Goal: Task Accomplishment & Management: Use online tool/utility

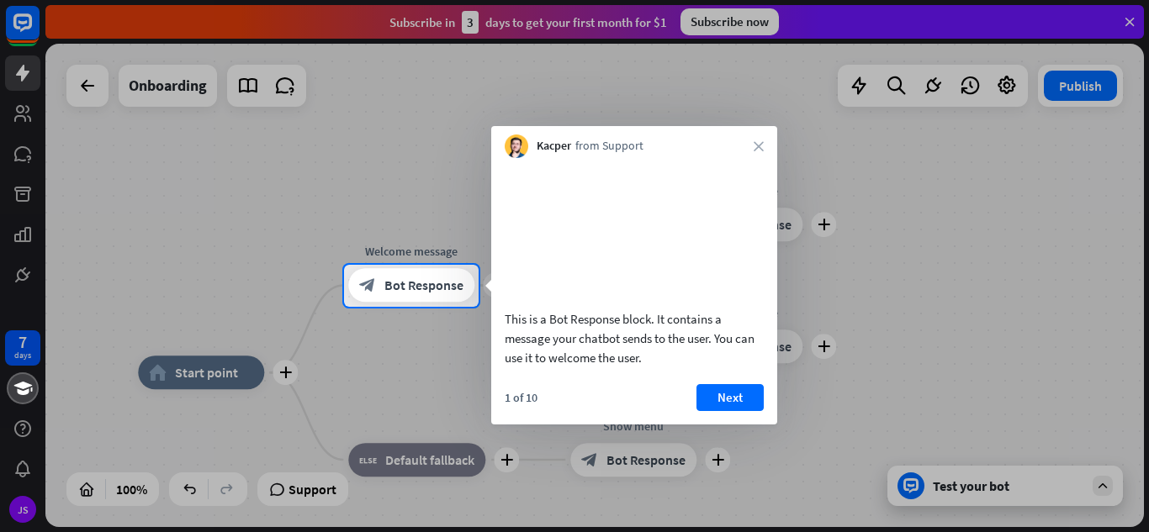
click at [19, 346] on div at bounding box center [574, 420] width 1149 height 226
click at [753, 411] on button "Next" at bounding box center [729, 397] width 67 height 27
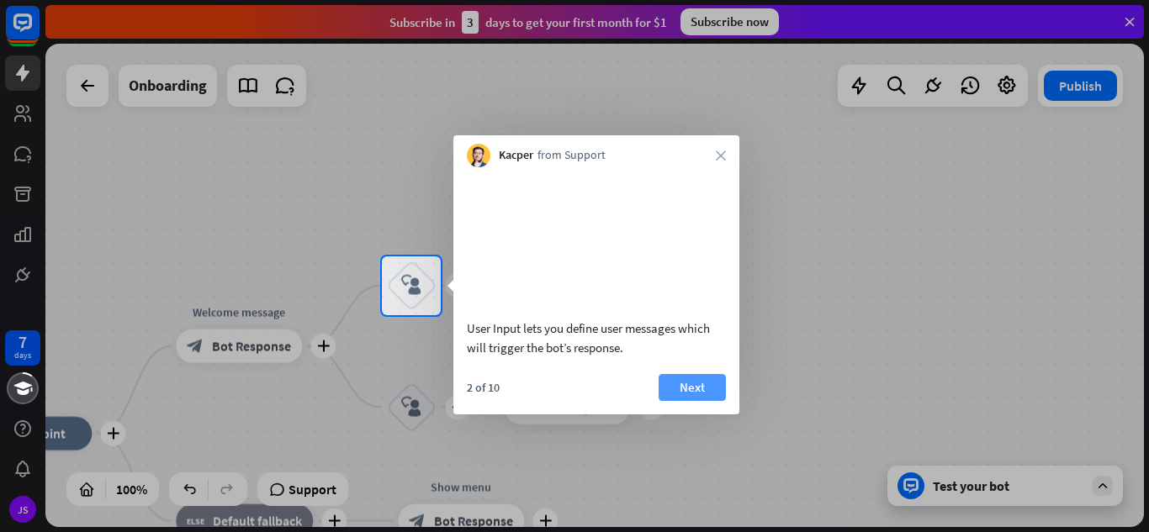
click at [688, 401] on button "Next" at bounding box center [691, 387] width 67 height 27
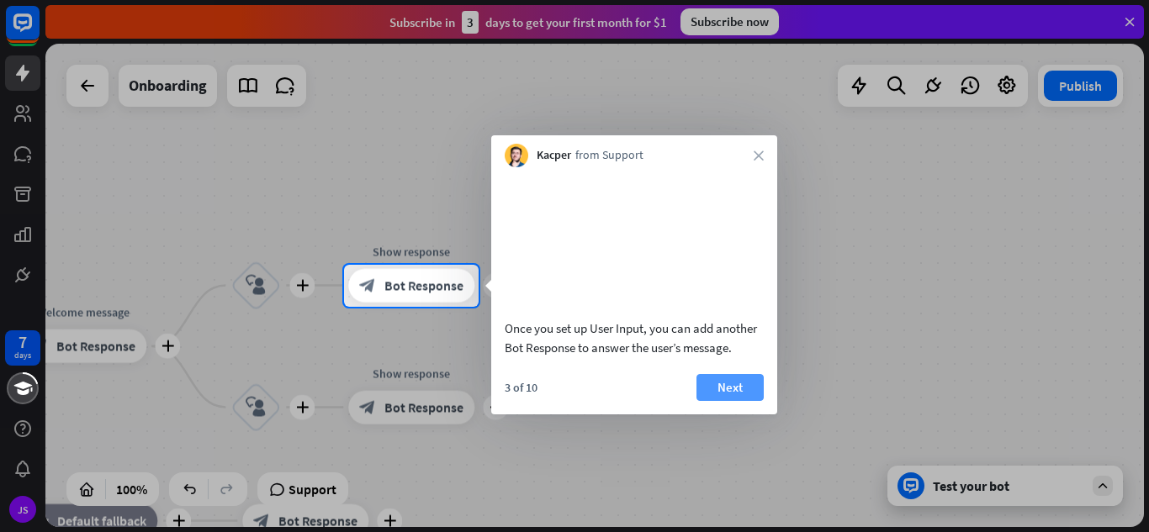
click at [721, 401] on button "Next" at bounding box center [729, 387] width 67 height 27
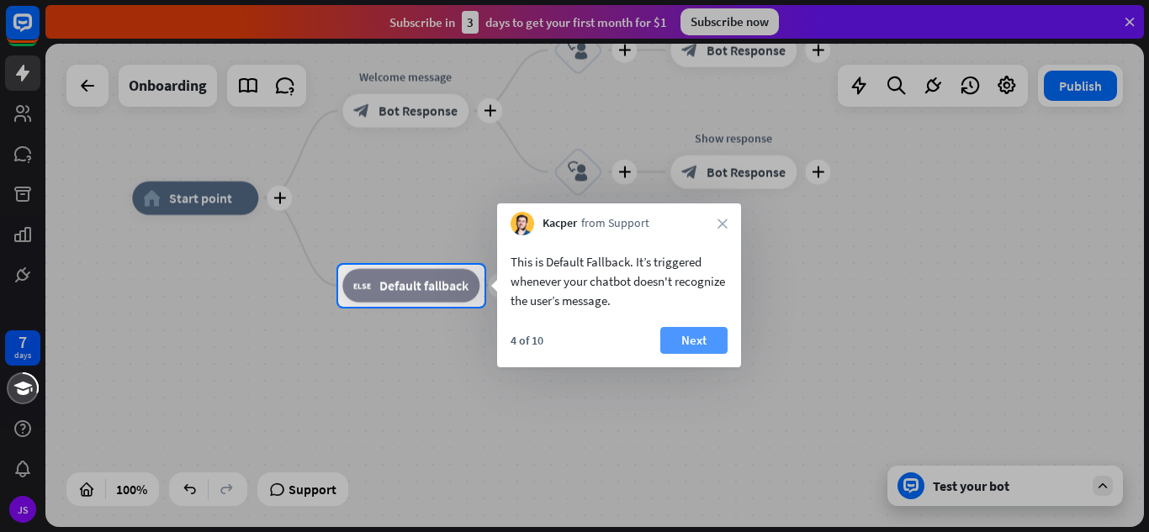
click at [717, 340] on button "Next" at bounding box center [693, 340] width 67 height 27
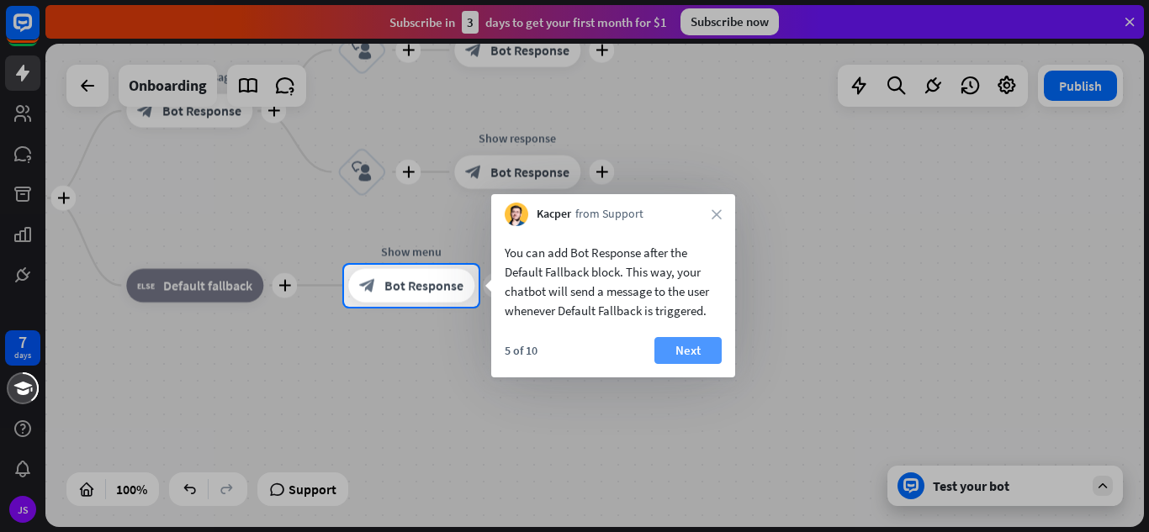
click at [708, 351] on button "Next" at bounding box center [687, 350] width 67 height 27
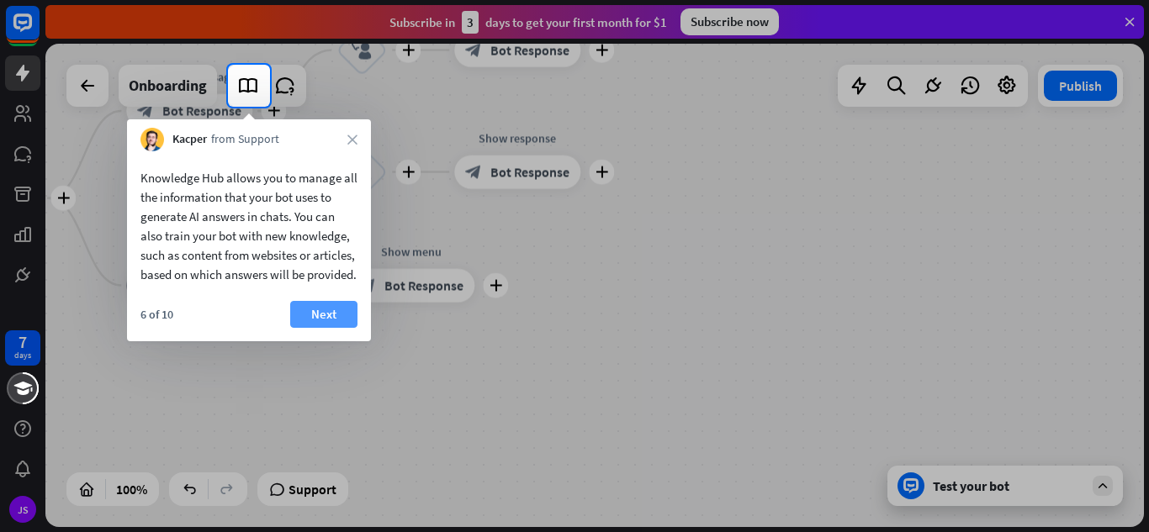
click at [317, 328] on button "Next" at bounding box center [323, 314] width 67 height 27
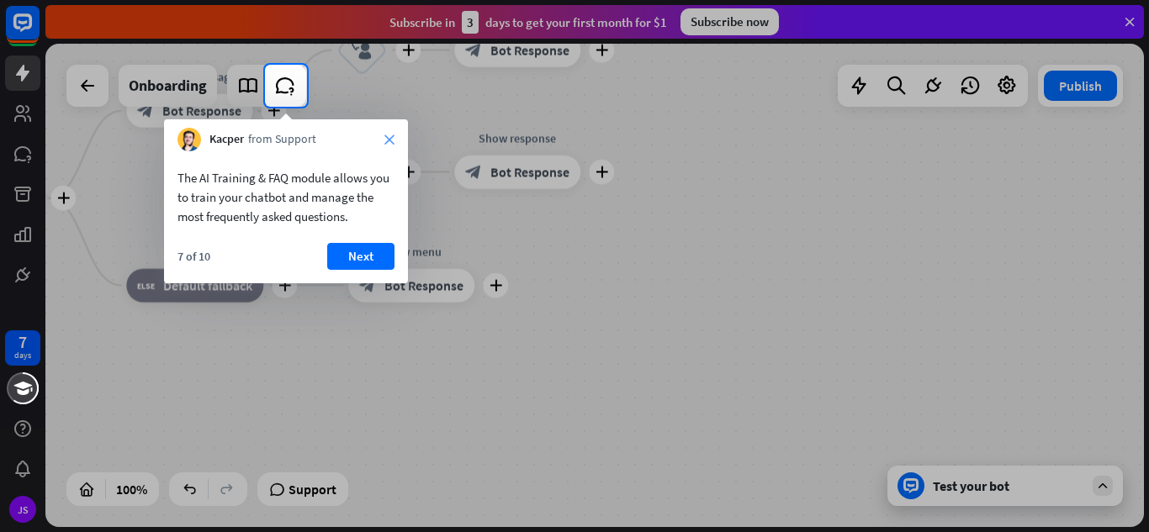
click at [387, 135] on icon "close" at bounding box center [389, 140] width 10 height 10
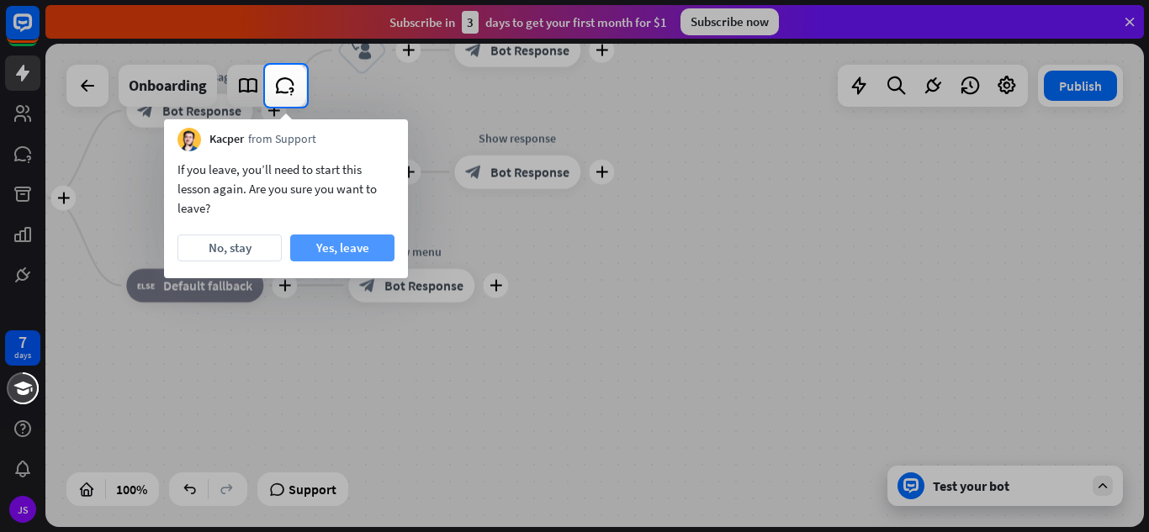
click at [337, 241] on button "Yes, leave" at bounding box center [342, 248] width 104 height 27
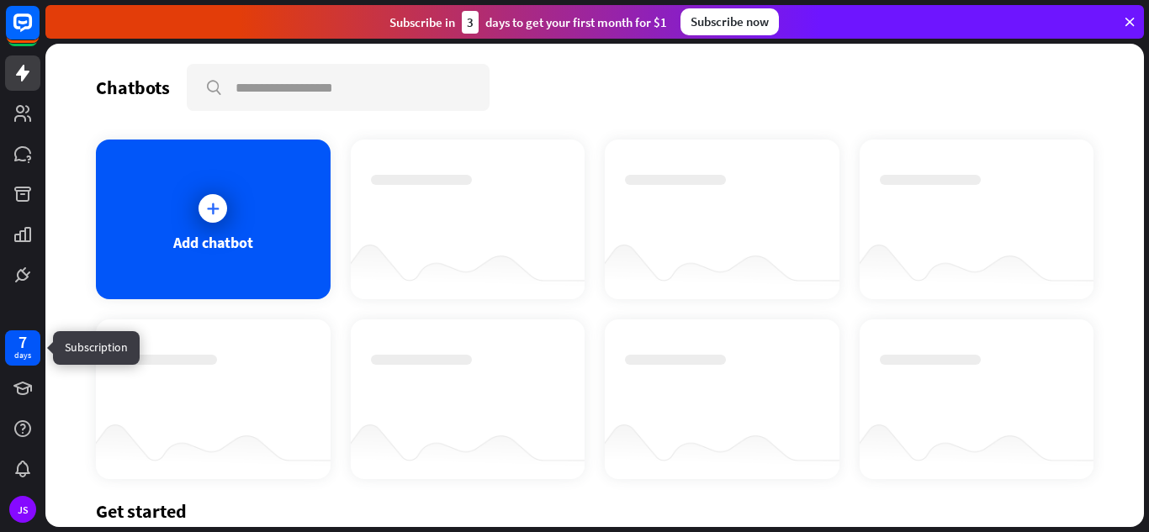
click at [34, 348] on div "7 days" at bounding box center [22, 347] width 35 height 35
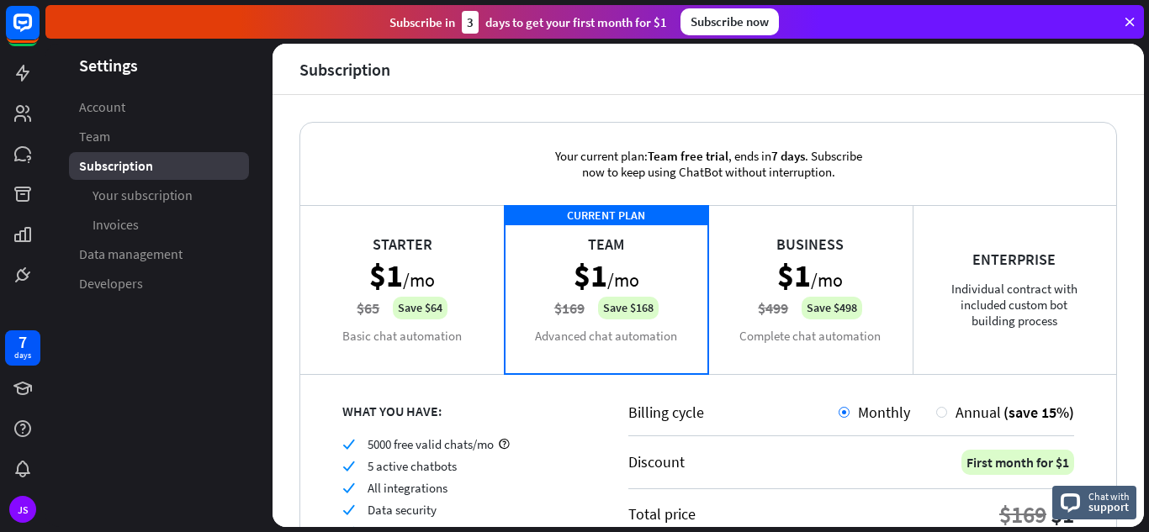
click at [1130, 17] on icon at bounding box center [1129, 21] width 15 height 15
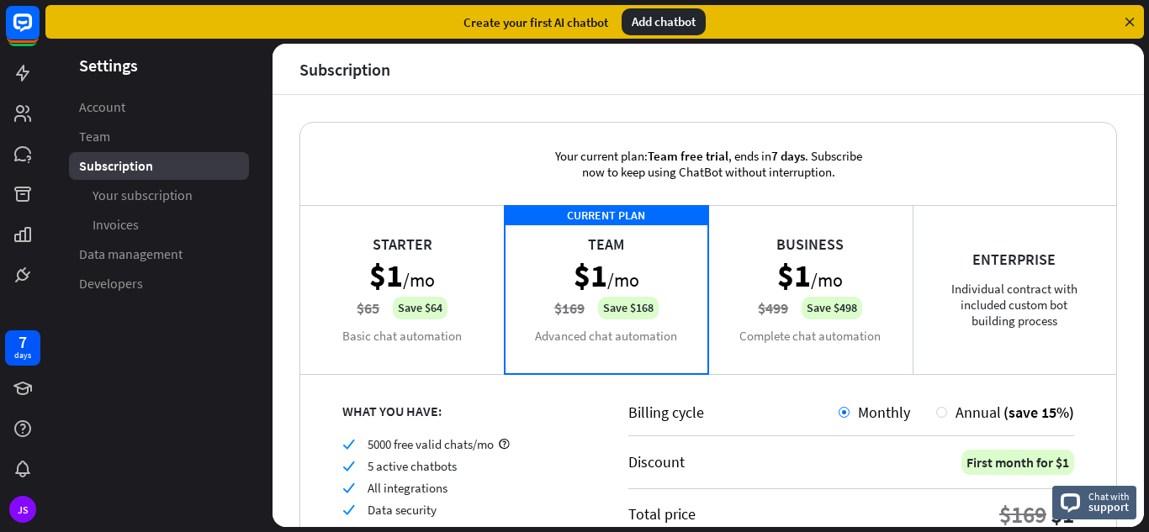
click at [1130, 17] on icon at bounding box center [1129, 21] width 15 height 15
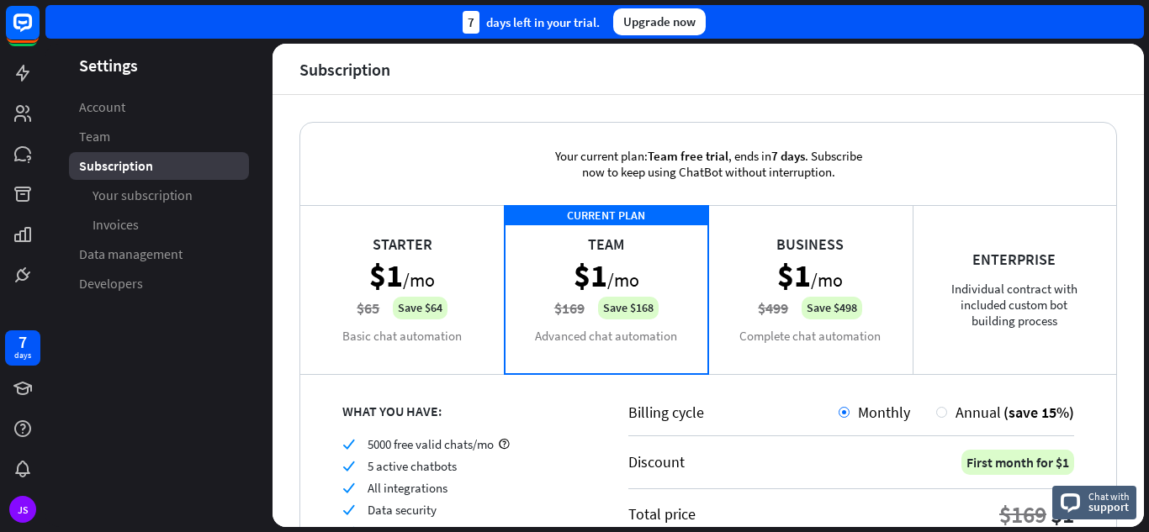
click at [1071, 98] on div "Your current plan: Team free trial , ends [DATE] . Subscribe now to keep using …" at bounding box center [707, 311] width 871 height 432
click at [1081, 41] on div "7 days left in your trial. Upgrade now" at bounding box center [596, 22] width 1103 height 44
click at [1068, 24] on div "7 days left in your trial. Upgrade now" at bounding box center [594, 22] width 1098 height 34
click at [429, 300] on div "Starter $1 /mo $65 Save $64 Basic chat automation" at bounding box center [402, 289] width 204 height 168
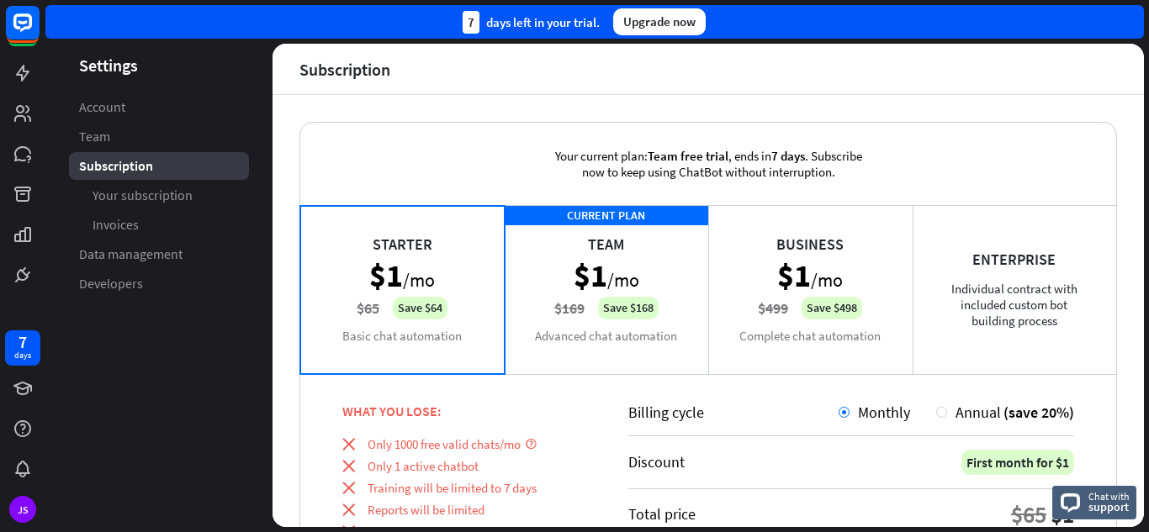
click at [624, 267] on div "CURRENT PLAN Team $1 /mo $169 Save $168 Advanced chat automation" at bounding box center [607, 289] width 204 height 168
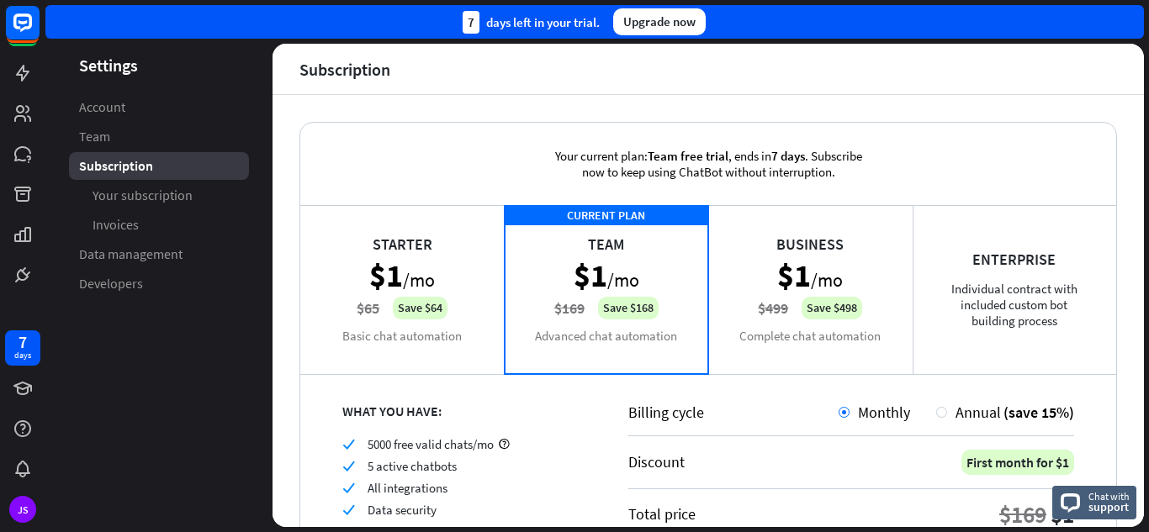
click at [444, 275] on div "Starter $1 /mo $65 Save $64 Basic chat automation" at bounding box center [402, 289] width 204 height 168
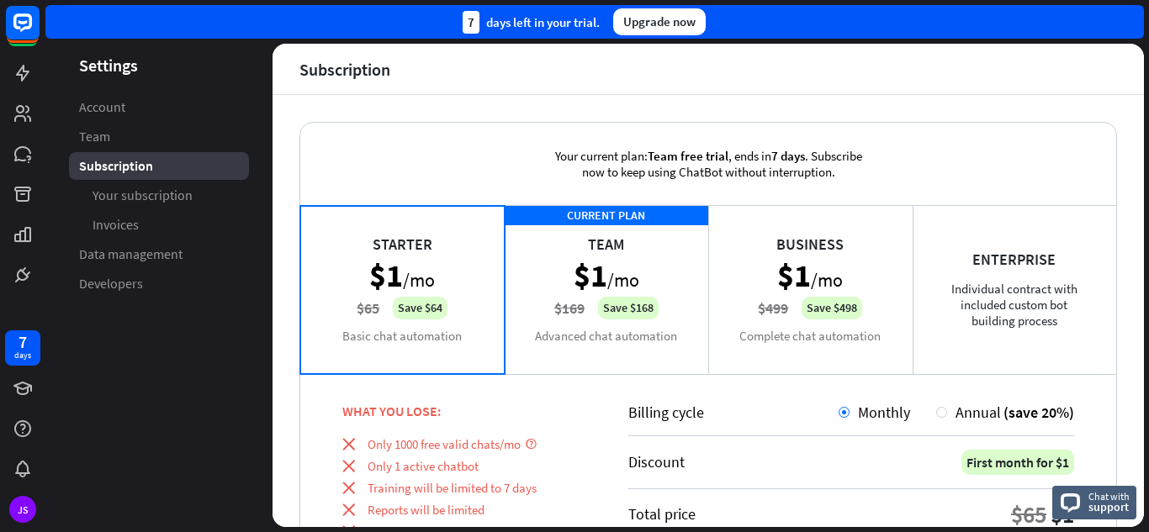
click at [880, 280] on div "Business $1 /mo $499 Save $498 Complete chat automation" at bounding box center [810, 289] width 204 height 168
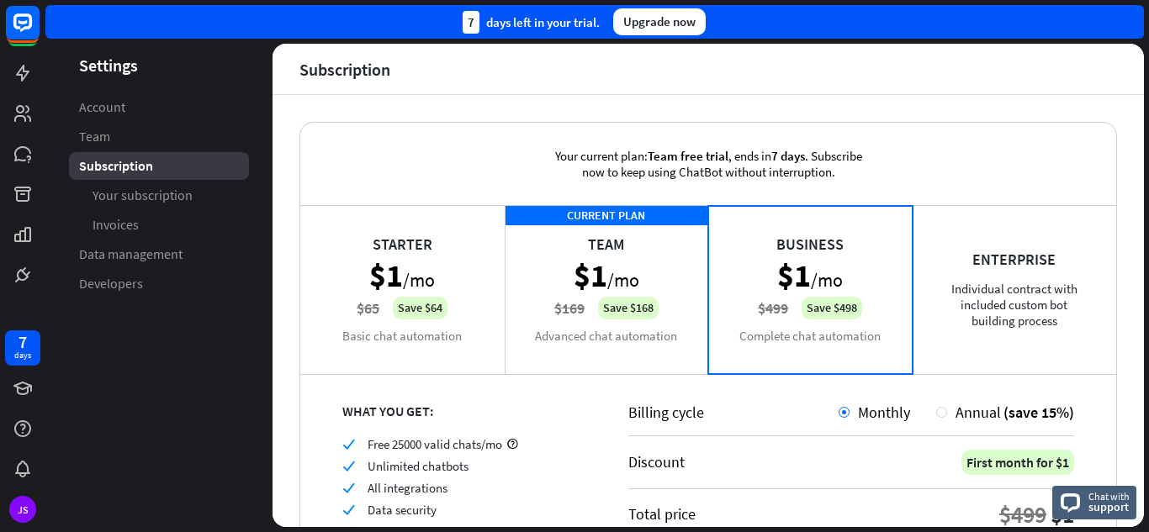
click at [392, 291] on div "Starter $1 /mo $65 Save $64 Basic chat automation" at bounding box center [402, 289] width 204 height 168
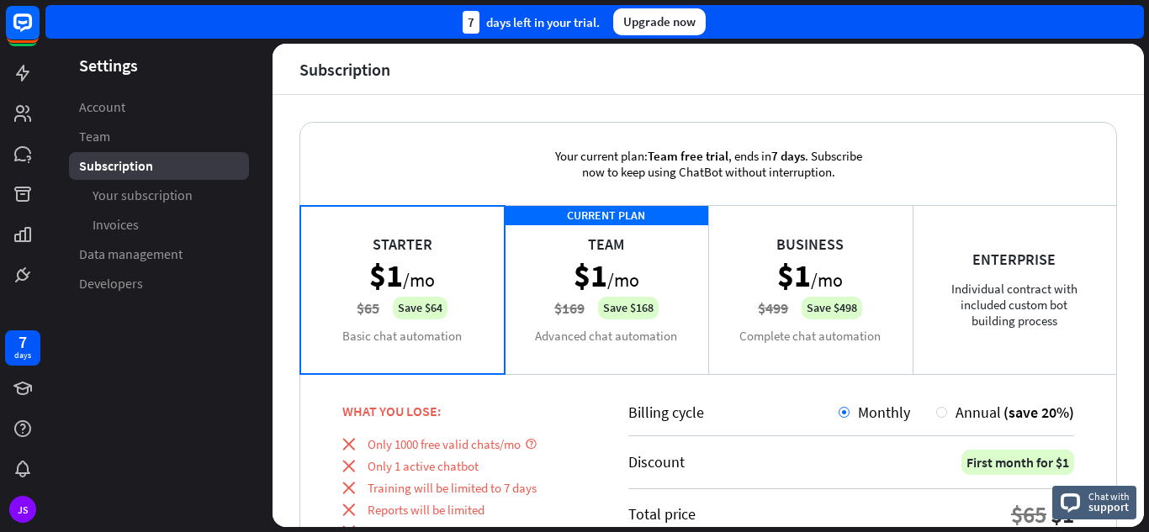
drag, startPoint x: 1148, startPoint y: 317, endPoint x: 1139, endPoint y: 350, distance: 34.1
click at [1139, 350] on div "Settings Account Team Subscription Your subscription Invoices Data management D…" at bounding box center [596, 288] width 1103 height 489
click at [91, 198] on link "Your subscription" at bounding box center [159, 196] width 180 height 28
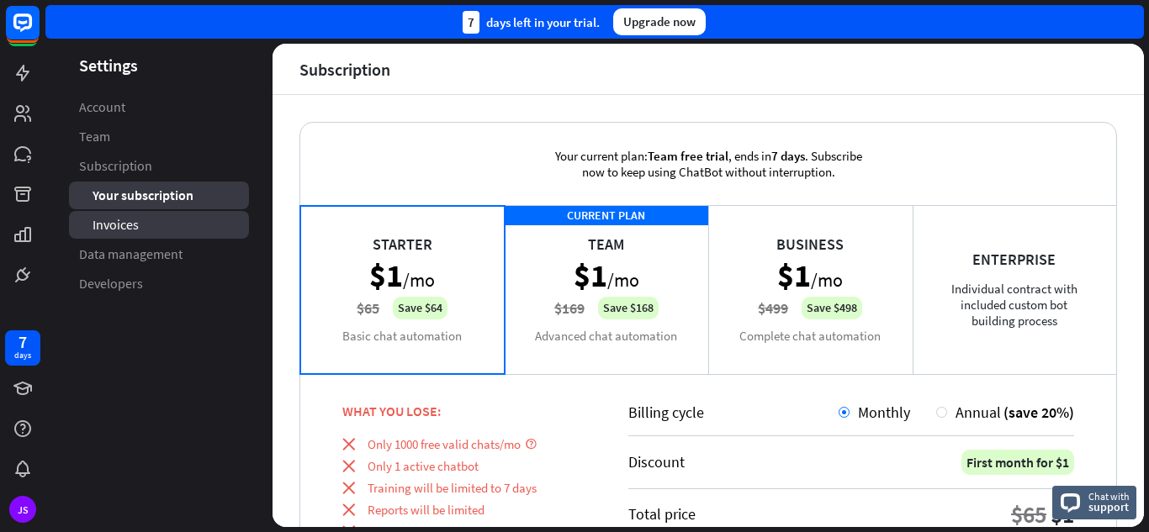
click at [155, 234] on link "Invoices" at bounding box center [159, 225] width 180 height 28
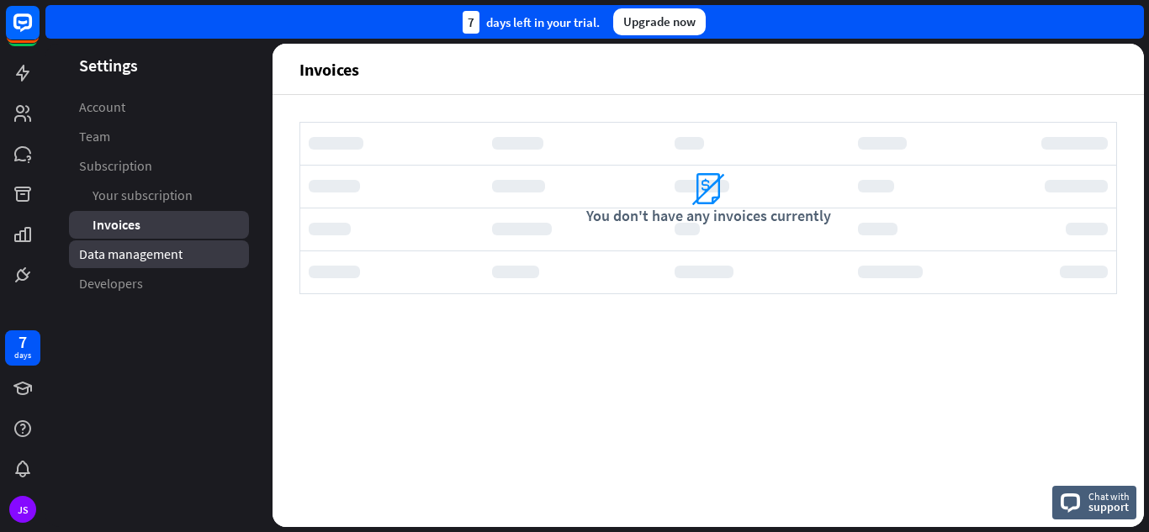
click at [172, 258] on span "Data management" at bounding box center [130, 255] width 103 height 18
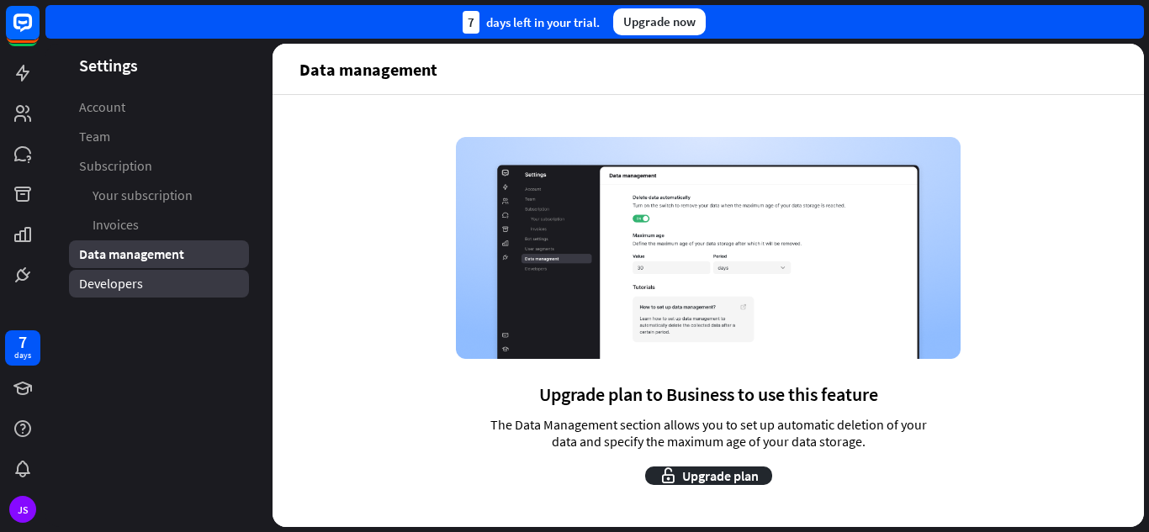
click at [163, 271] on link "Developers" at bounding box center [159, 284] width 180 height 28
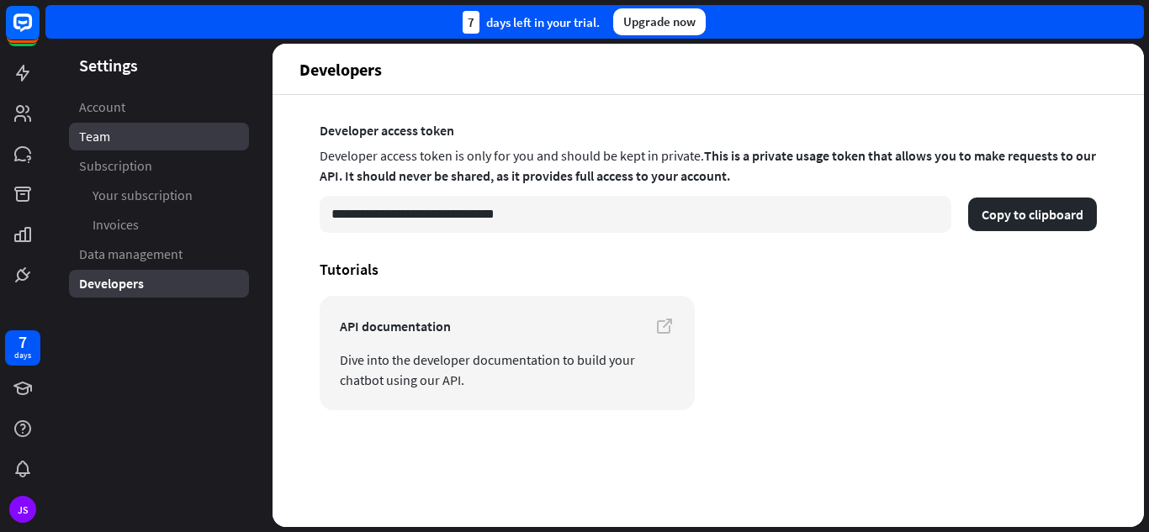
click at [180, 137] on link "Team" at bounding box center [159, 137] width 180 height 28
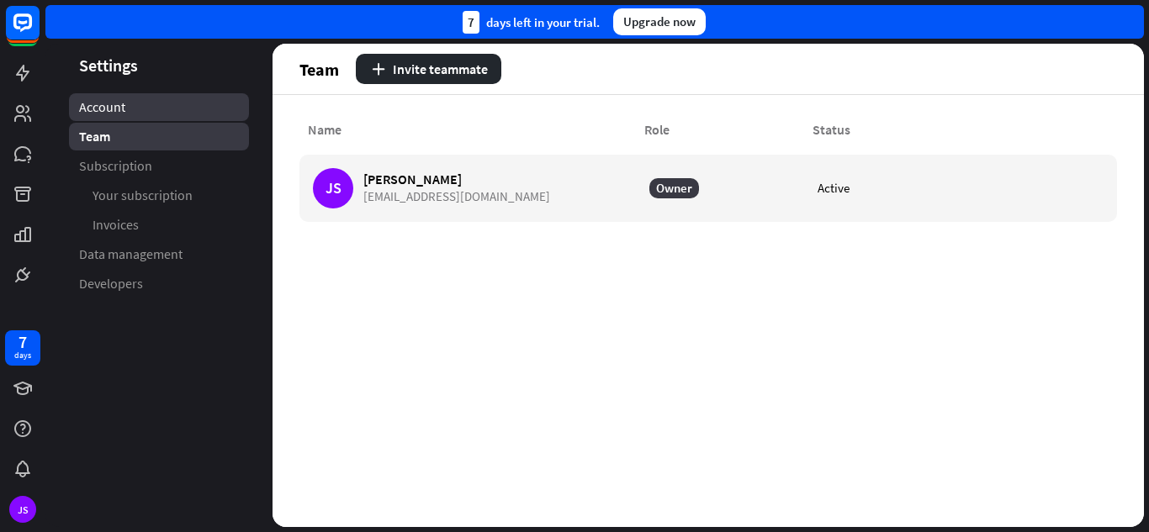
click at [182, 112] on link "Account" at bounding box center [159, 107] width 180 height 28
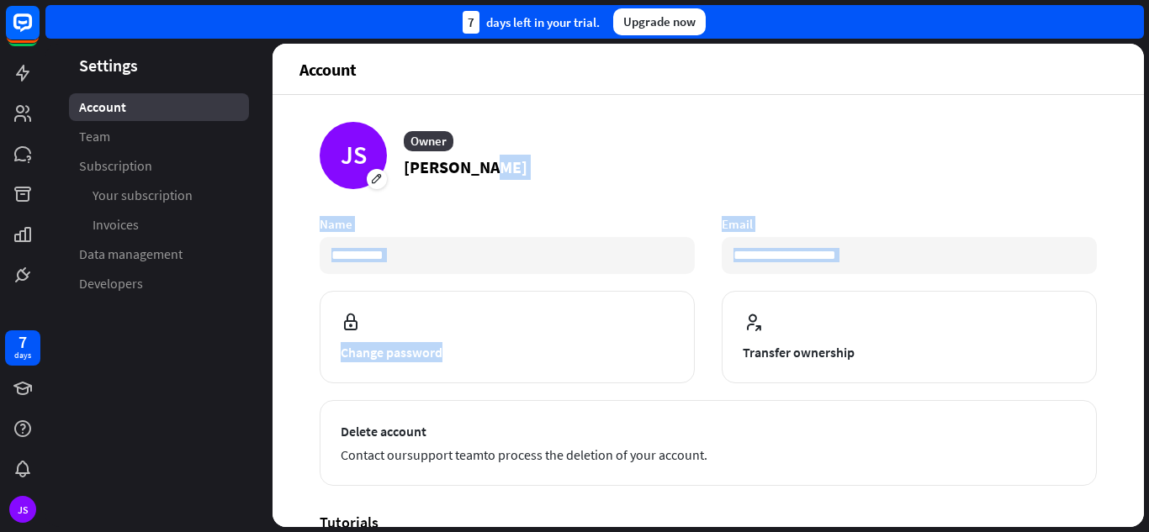
drag, startPoint x: 1141, startPoint y: 227, endPoint x: 1118, endPoint y: 300, distance: 76.6
click at [1118, 300] on div "**********" at bounding box center [596, 288] width 1103 height 489
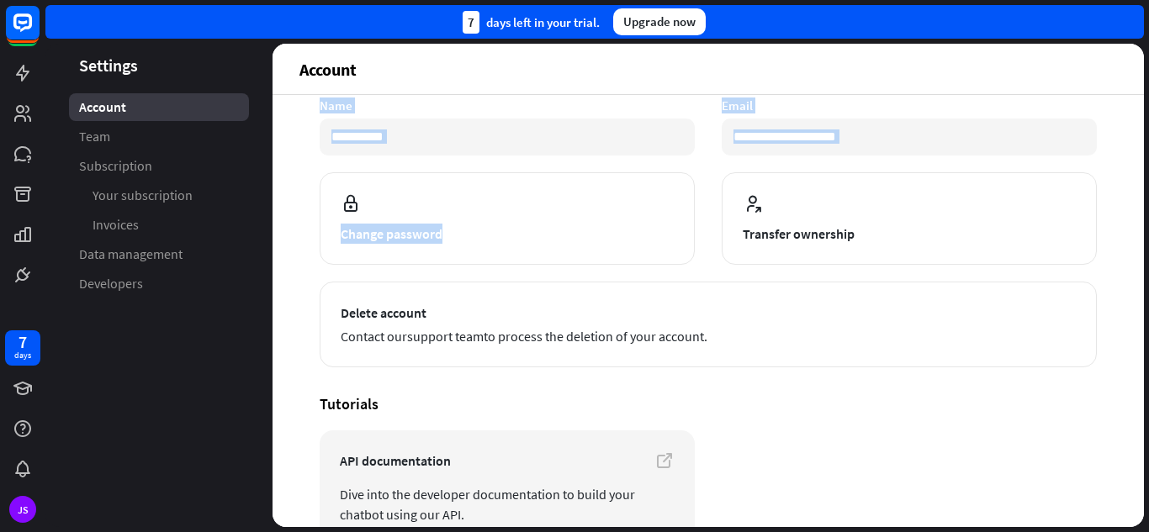
scroll to position [214, 0]
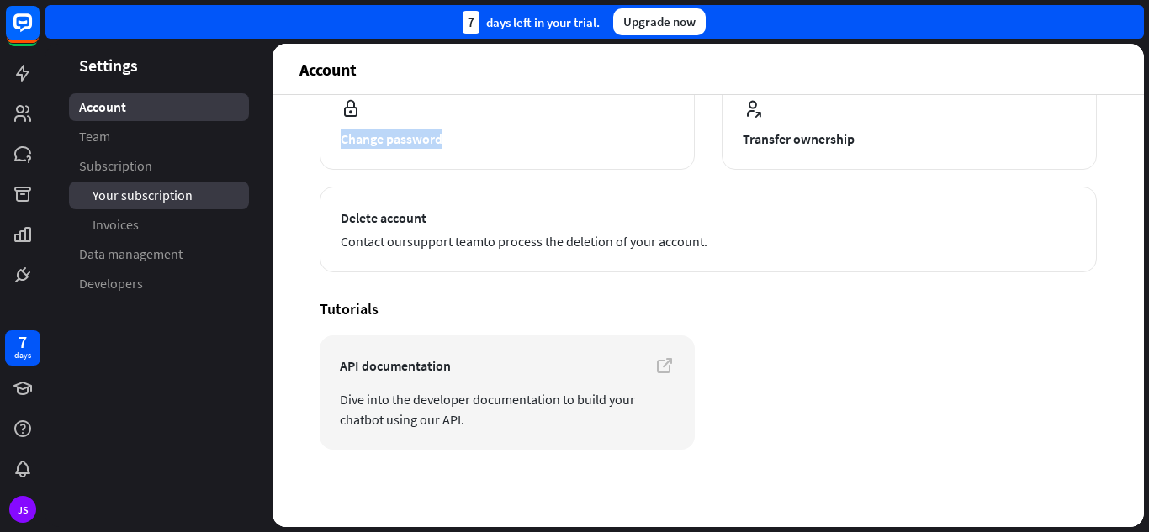
click at [178, 206] on link "Your subscription" at bounding box center [159, 196] width 180 height 28
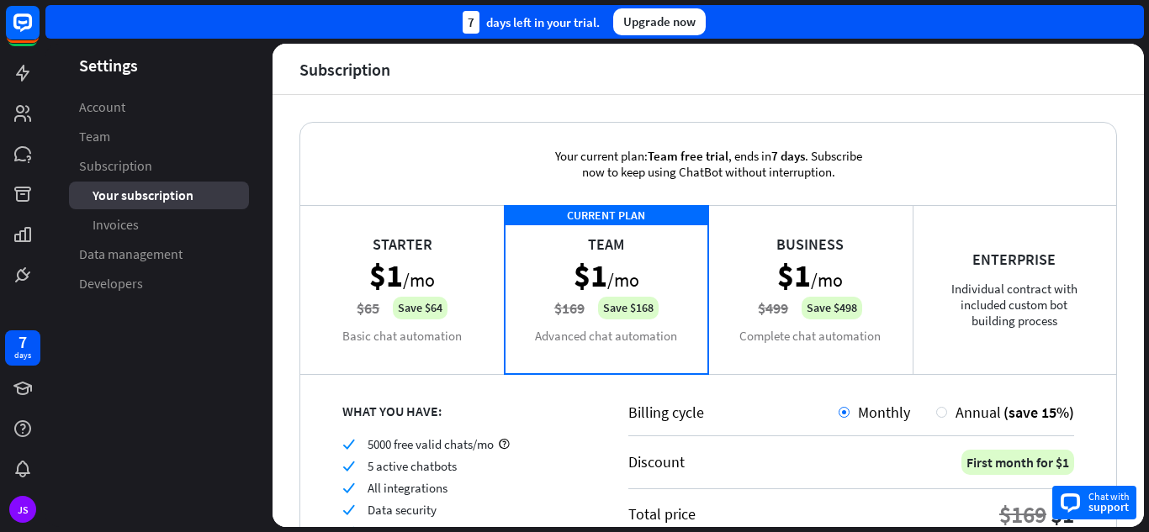
click at [1101, 505] on span "support" at bounding box center [1108, 506] width 41 height 15
click at [22, 55] on div at bounding box center [22, 146] width 45 height 293
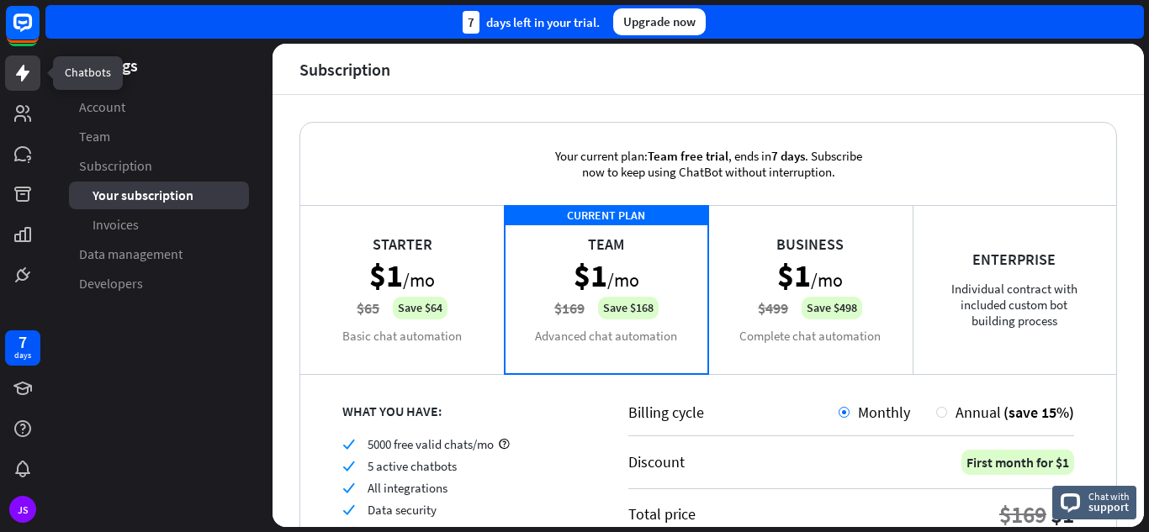
click at [26, 67] on icon at bounding box center [23, 73] width 20 height 20
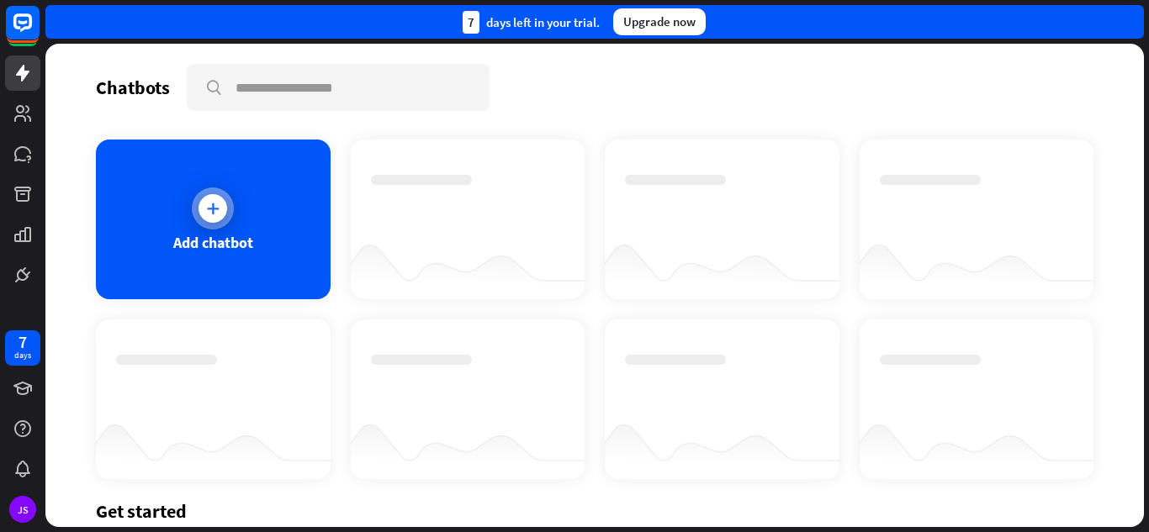
click at [217, 210] on icon at bounding box center [212, 208] width 17 height 17
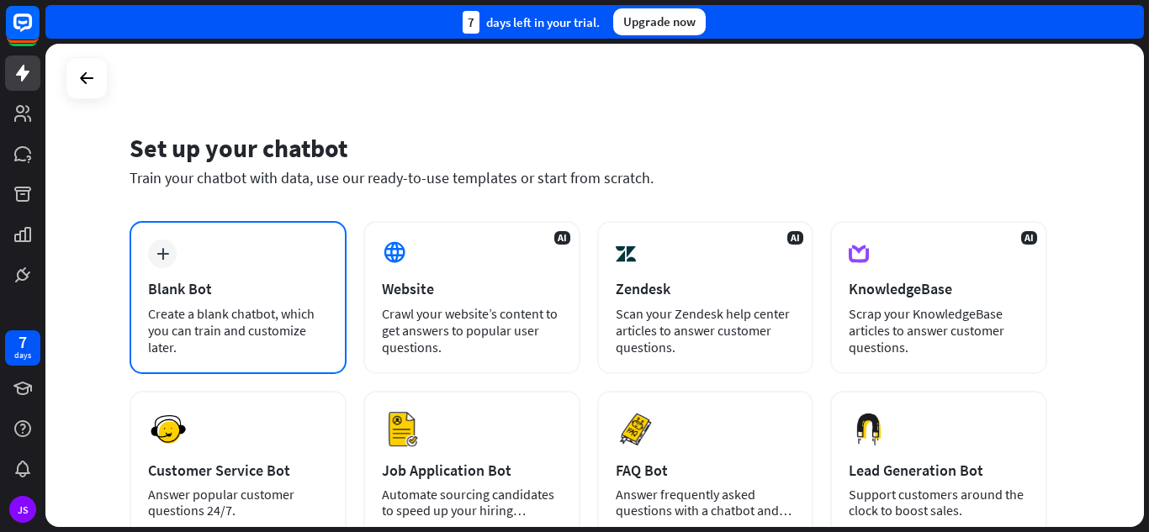
click at [277, 280] on div "Blank Bot" at bounding box center [238, 288] width 180 height 19
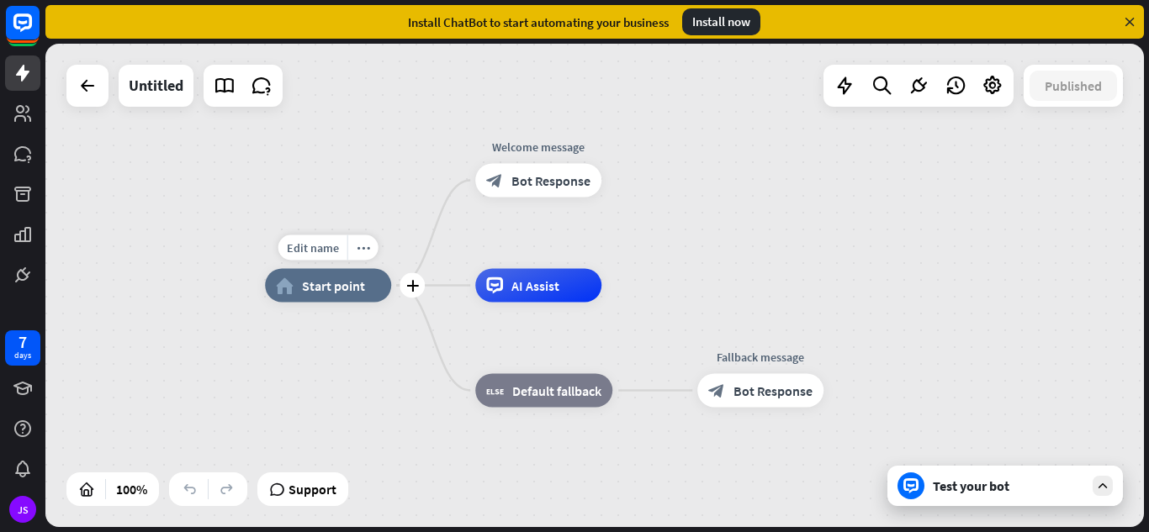
click at [364, 303] on div "Edit name more_horiz plus home_2 Start point" at bounding box center [328, 286] width 126 height 34
click at [954, 491] on div "Test your bot" at bounding box center [1008, 486] width 151 height 17
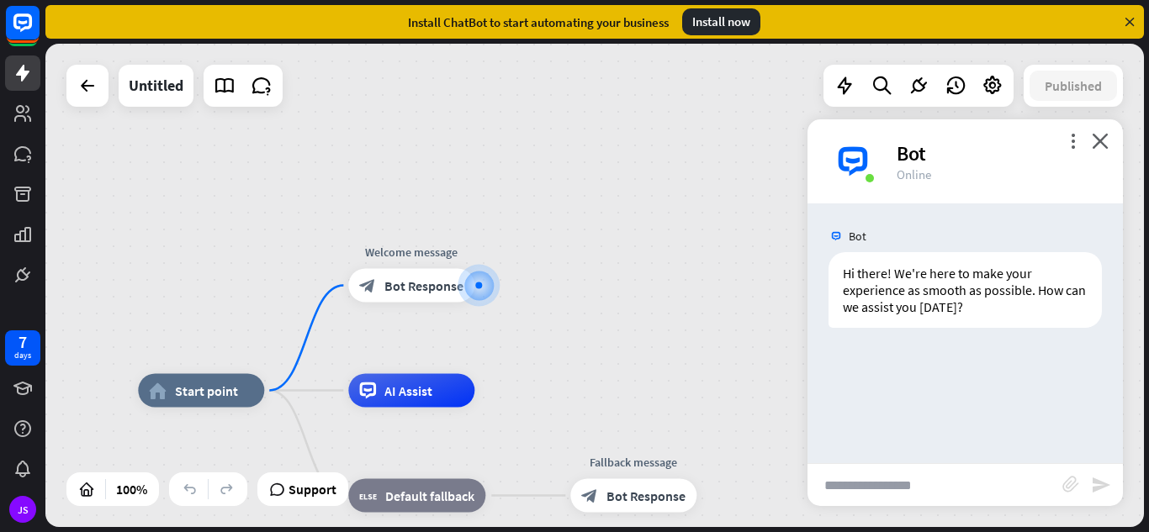
click at [881, 488] on input "text" at bounding box center [934, 485] width 255 height 42
paste input "******"
type input "******"
click at [922, 489] on input "text" at bounding box center [934, 485] width 255 height 42
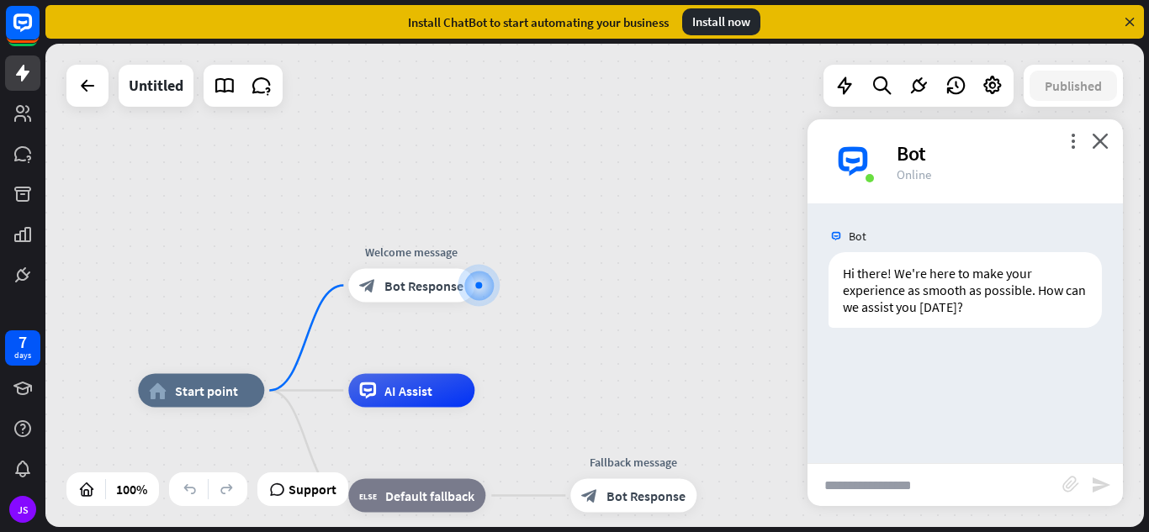
paste input "**********"
type input "**********"
click at [1090, 489] on div "block_attachment" at bounding box center [1076, 485] width 29 height 19
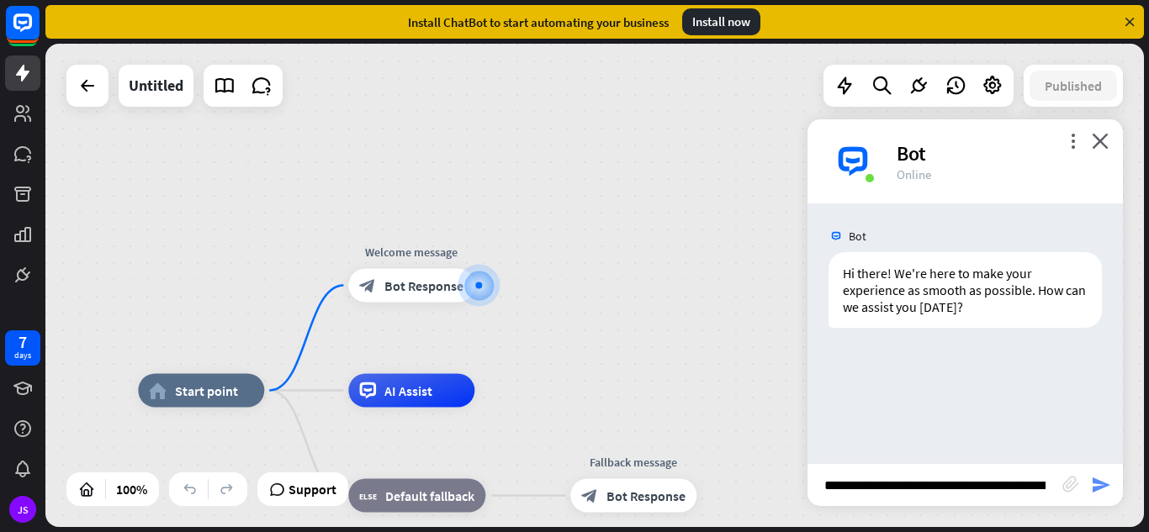
click at [1097, 485] on icon "send" at bounding box center [1101, 485] width 20 height 20
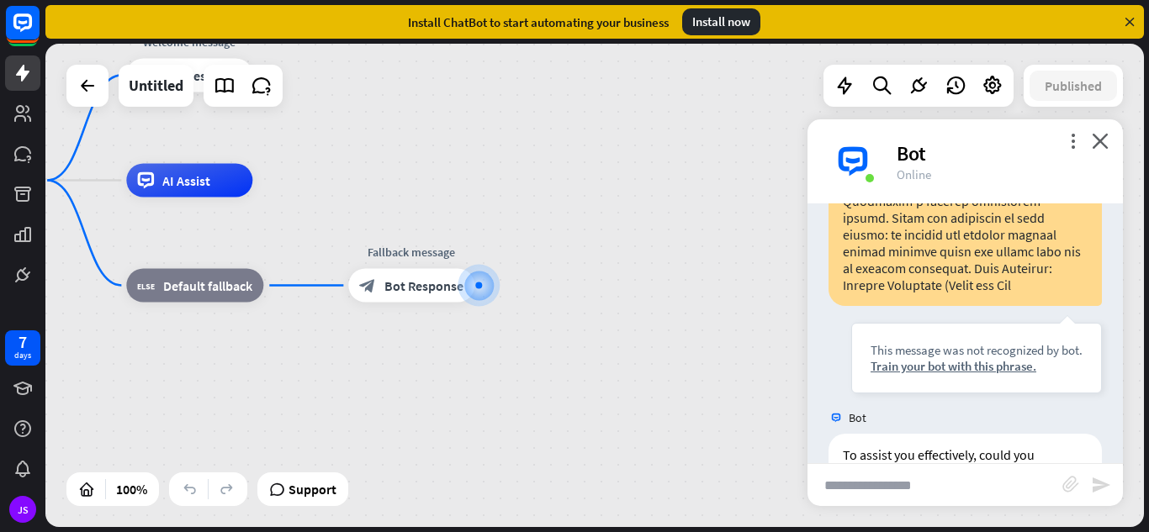
scroll to position [1033, 0]
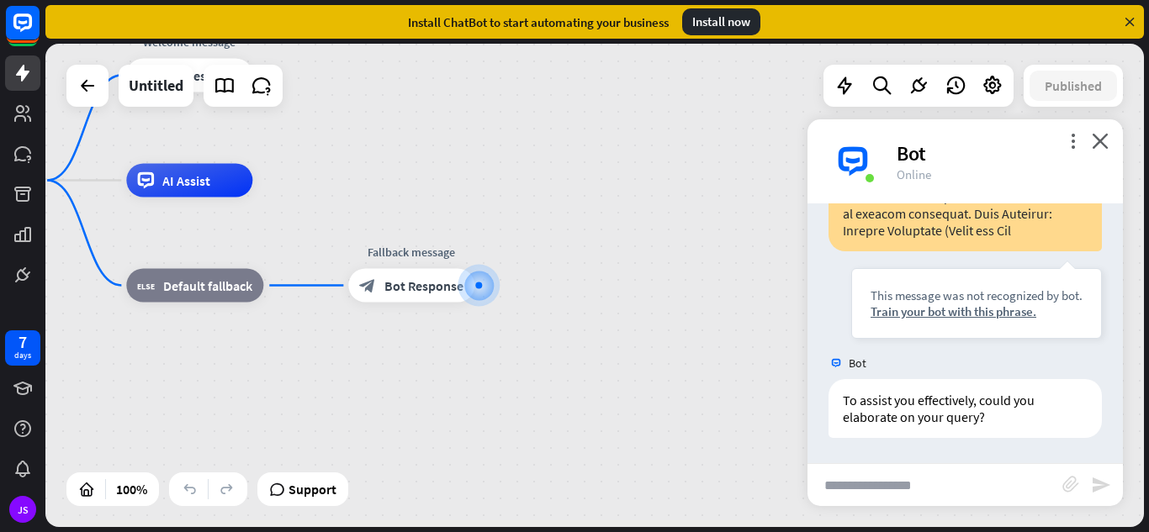
click at [973, 487] on input "text" at bounding box center [934, 485] width 255 height 42
paste input "**********"
type input "**********"
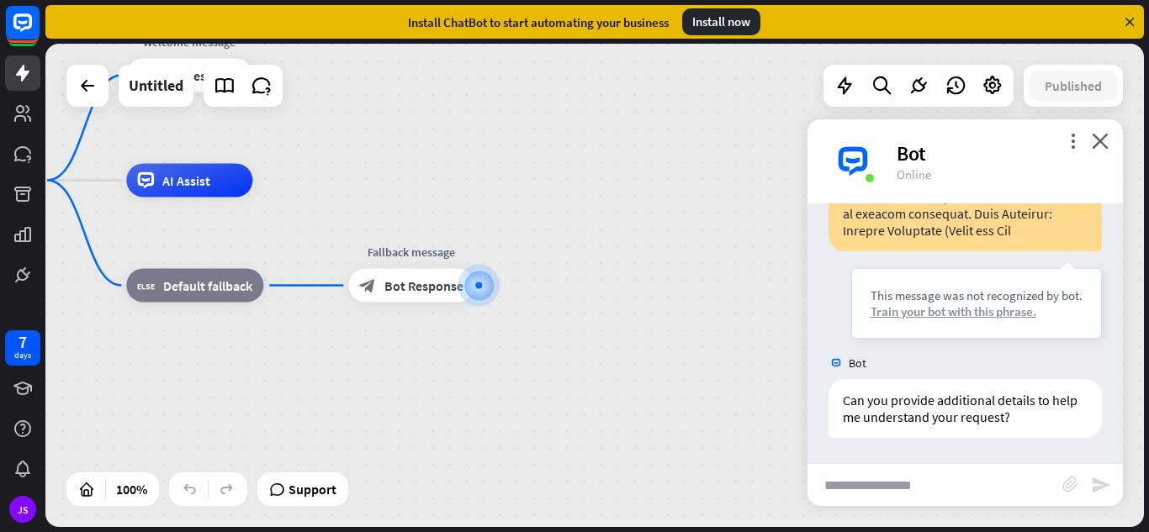
click at [964, 319] on div "Train your bot with this phrase." at bounding box center [976, 312] width 212 height 16
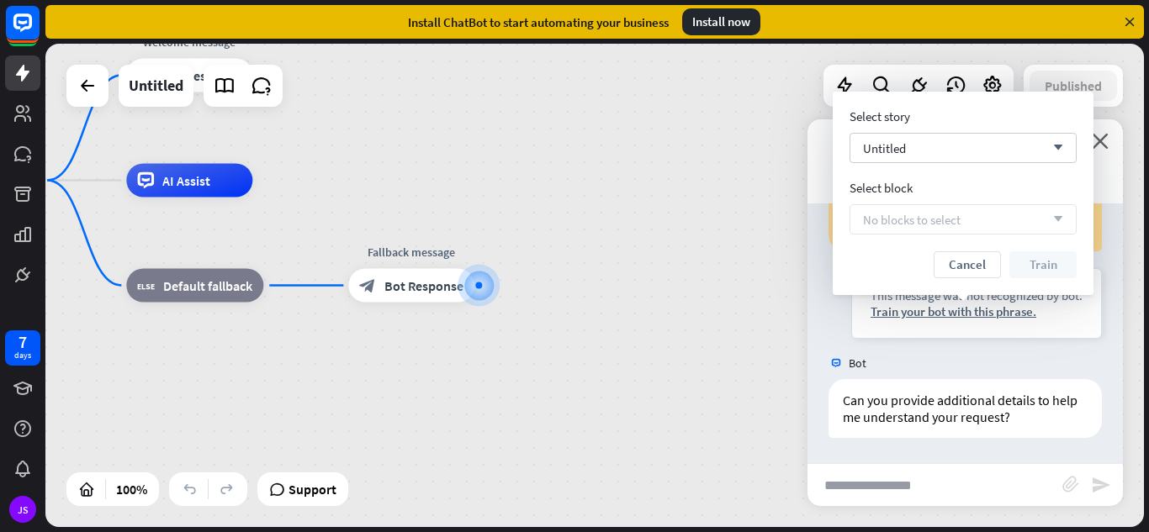
click at [937, 169] on div "Select story Untitled arrow_down Select block No blocks to select arrow_down Ca…" at bounding box center [962, 193] width 227 height 170
click at [884, 221] on span "No blocks to select" at bounding box center [912, 220] width 98 height 16
click at [955, 262] on button "Cancel" at bounding box center [966, 264] width 67 height 27
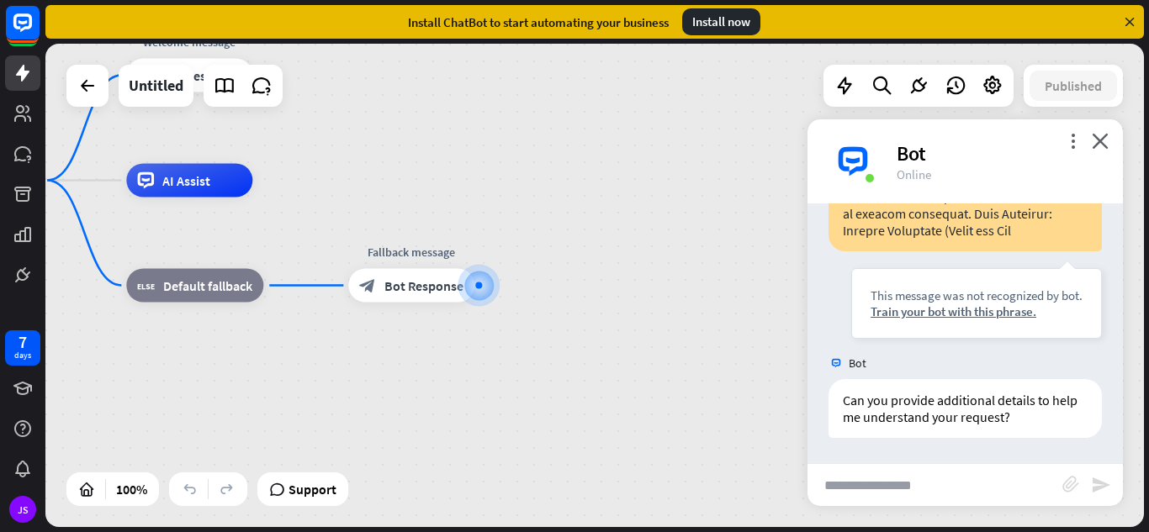
click at [1097, 124] on div "more_vert close Bot Online" at bounding box center [964, 161] width 315 height 84
